Goal: Transaction & Acquisition: Purchase product/service

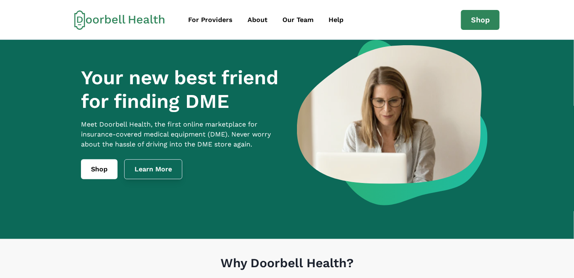
click at [143, 179] on link "Learn More" at bounding box center [153, 170] width 58 height 20
click at [81, 179] on link "Shop" at bounding box center [99, 170] width 37 height 20
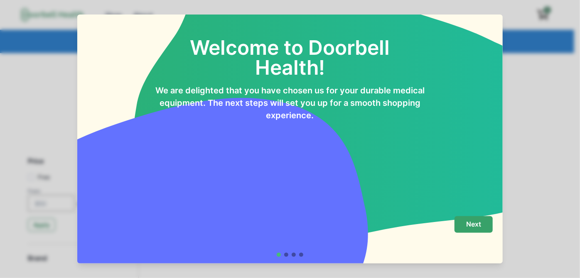
click at [481, 221] on p "Next" at bounding box center [473, 225] width 15 height 8
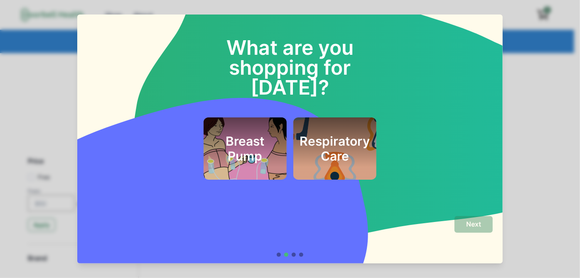
click at [334, 151] on h2 "Respiratory Care" at bounding box center [335, 149] width 70 height 30
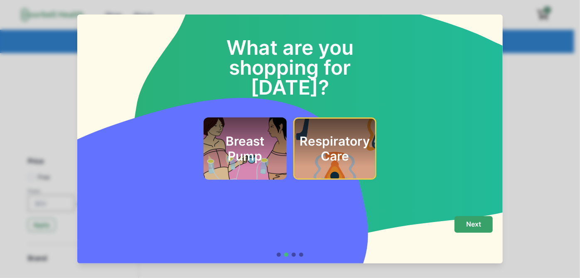
click at [493, 216] on button "Next" at bounding box center [473, 224] width 38 height 17
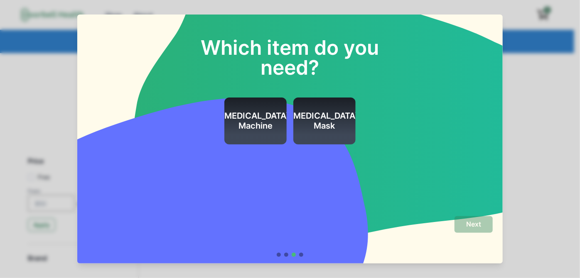
click at [328, 131] on h2 "[MEDICAL_DATA] Mask" at bounding box center [324, 121] width 69 height 20
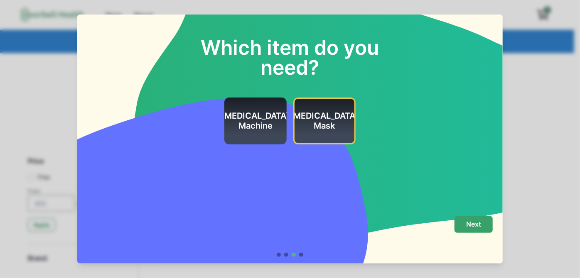
click at [481, 221] on p "Next" at bounding box center [473, 225] width 15 height 8
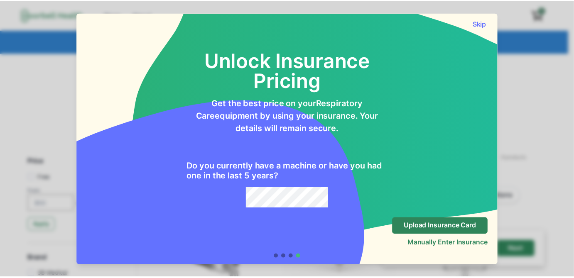
scroll to position [32, 0]
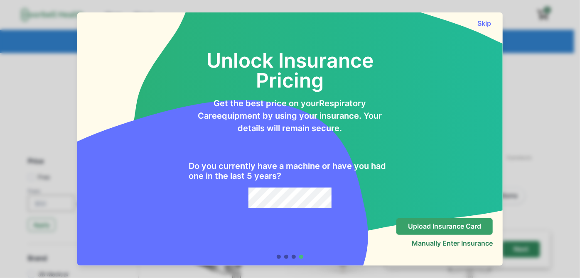
click at [478, 230] on p "Upload Insurance Card" at bounding box center [444, 227] width 73 height 8
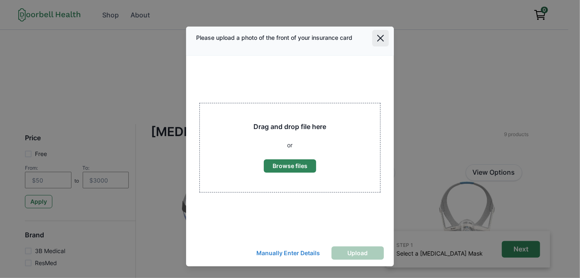
click at [377, 42] on icon "Close" at bounding box center [380, 38] width 7 height 7
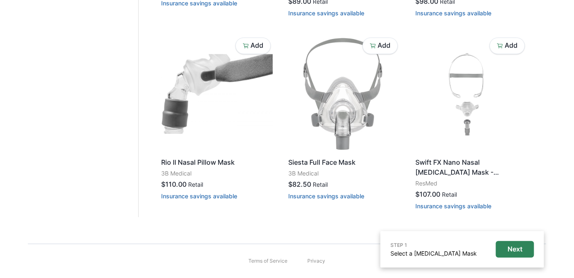
scroll to position [584, 0]
click at [516, 246] on p "Next" at bounding box center [515, 250] width 15 height 8
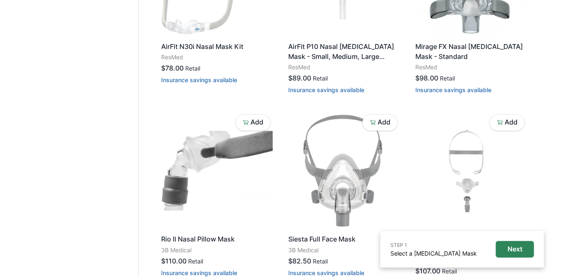
scroll to position [341, 0]
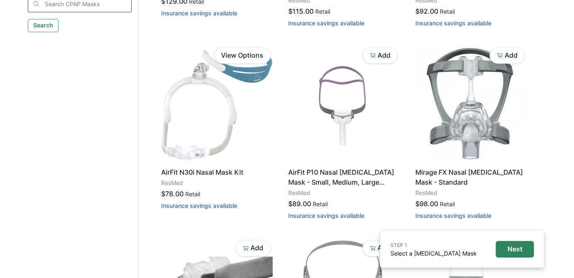
click at [51, 12] on input "search" at bounding box center [80, 4] width 104 height 17
click at [55, 12] on input "resmes airfit" at bounding box center [80, 4] width 104 height 17
click at [76, 12] on input "resmed airfit" at bounding box center [80, 4] width 104 height 17
click at [41, 12] on input "resmed airfit f40" at bounding box center [80, 4] width 104 height 17
click at [67, 12] on input "res med airfit f40" at bounding box center [80, 4] width 104 height 17
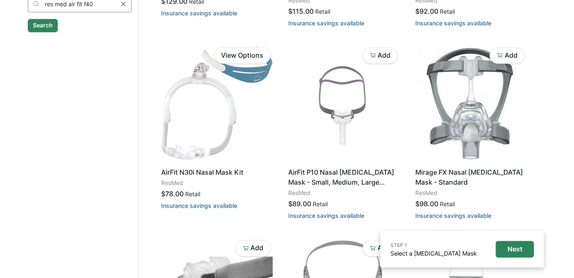
type input "res med air fit f40"
click at [33, 32] on button "Search" at bounding box center [43, 25] width 30 height 13
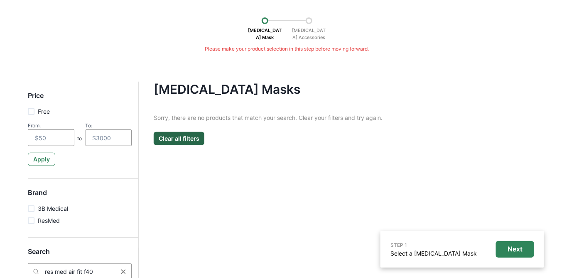
scroll to position [79, 0]
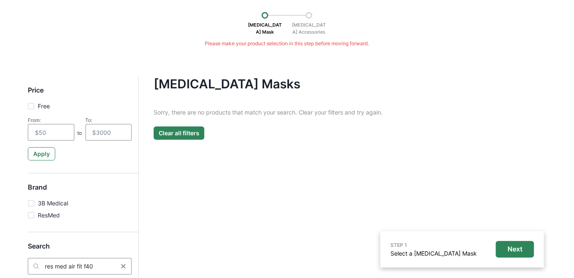
click at [177, 140] on button "Clear all filters" at bounding box center [179, 133] width 51 height 13
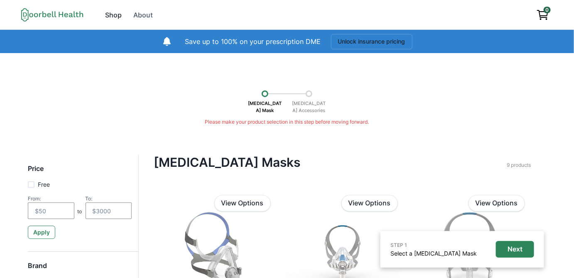
click at [110, 19] on div "Shop" at bounding box center [113, 15] width 17 height 10
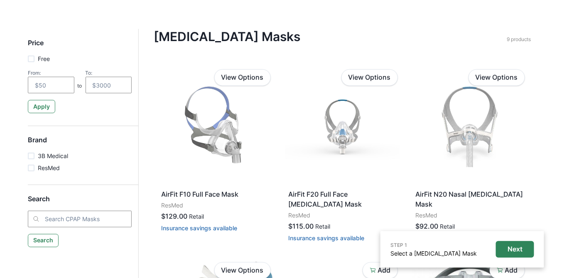
click at [28, 172] on span at bounding box center [31, 168] width 7 height 7
click at [27, 168] on input "ResMed" at bounding box center [27, 168] width 0 height 0
checkbox input "true"
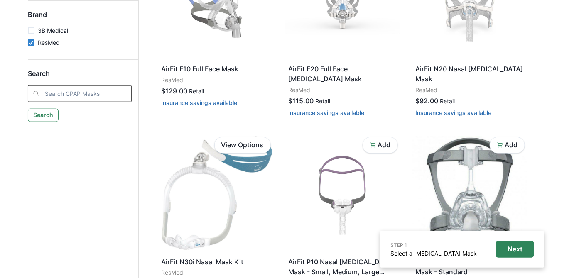
click at [47, 102] on input "search" at bounding box center [80, 94] width 104 height 17
type input "F40"
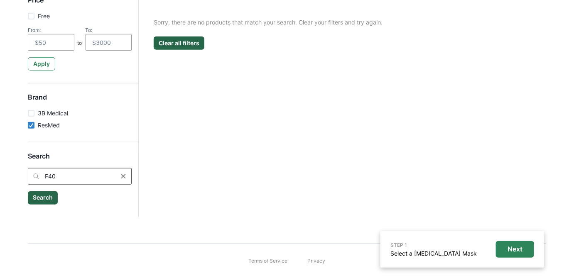
scroll to position [219, 0]
click at [32, 192] on button "Search" at bounding box center [43, 198] width 30 height 13
click at [508, 246] on p "Next" at bounding box center [515, 250] width 15 height 8
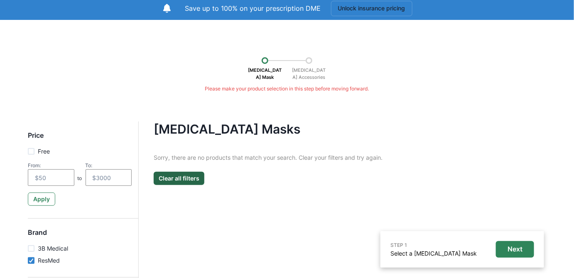
scroll to position [0, 0]
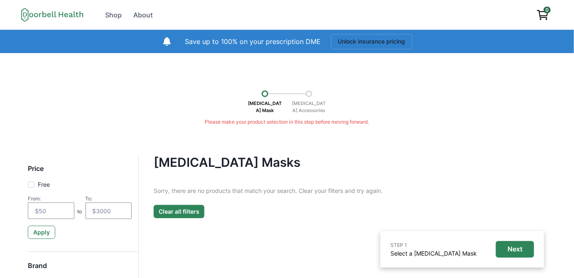
click at [172, 219] on button "Clear all filters" at bounding box center [179, 211] width 51 height 13
checkbox input "false"
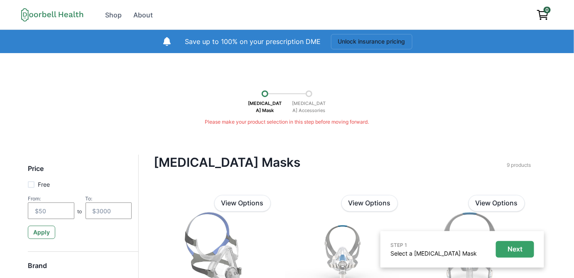
click at [508, 248] on p "Next" at bounding box center [515, 250] width 15 height 8
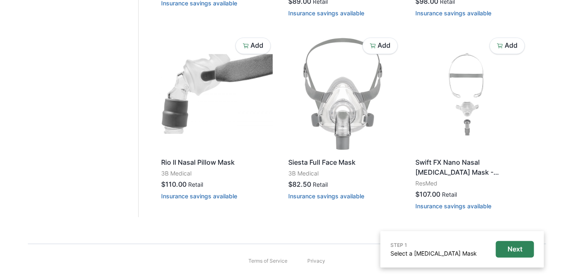
scroll to position [593, 0]
click at [514, 246] on p "Next" at bounding box center [515, 250] width 15 height 8
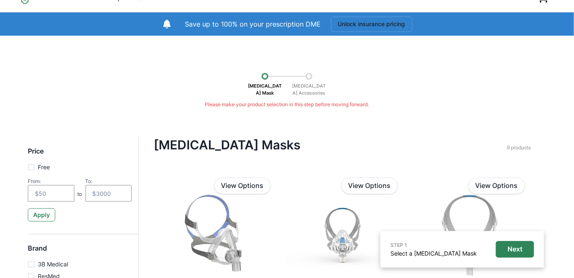
scroll to position [13, 0]
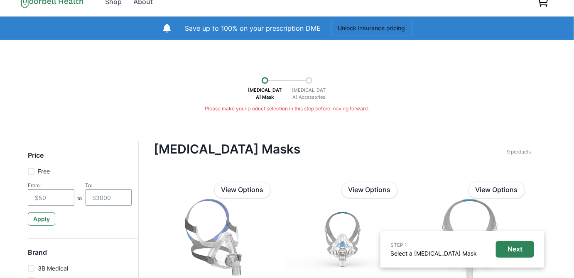
click at [314, 103] on p "[MEDICAL_DATA] Accessories" at bounding box center [309, 94] width 42 height 20
